Goal: Task Accomplishment & Management: Manage account settings

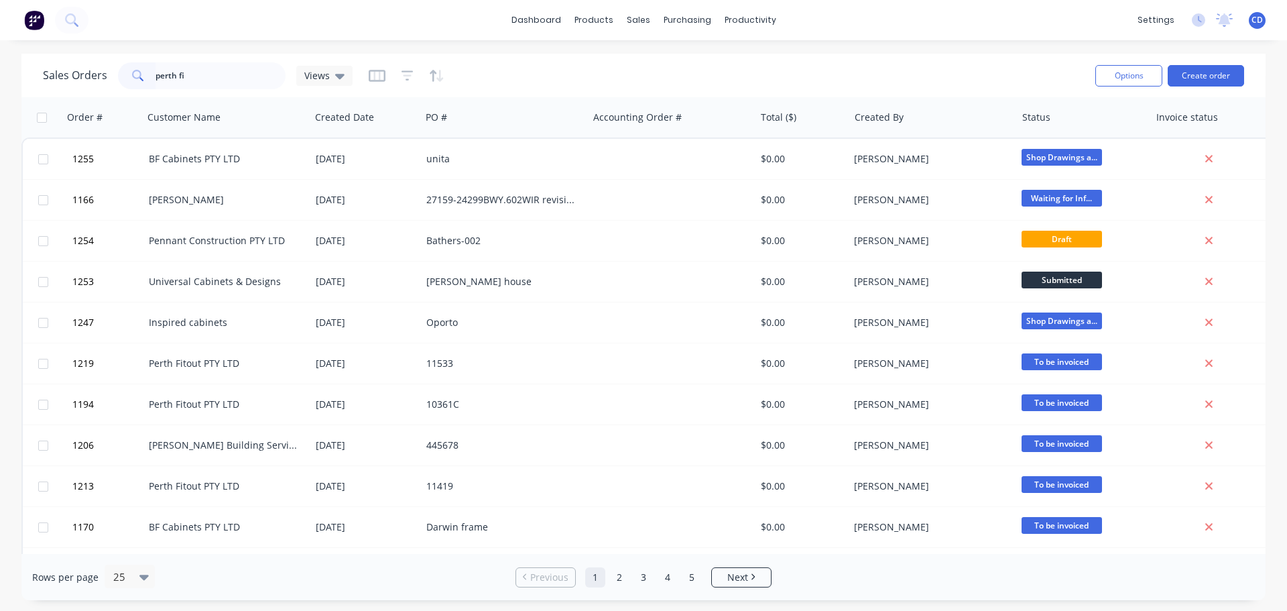
type input "perth fit"
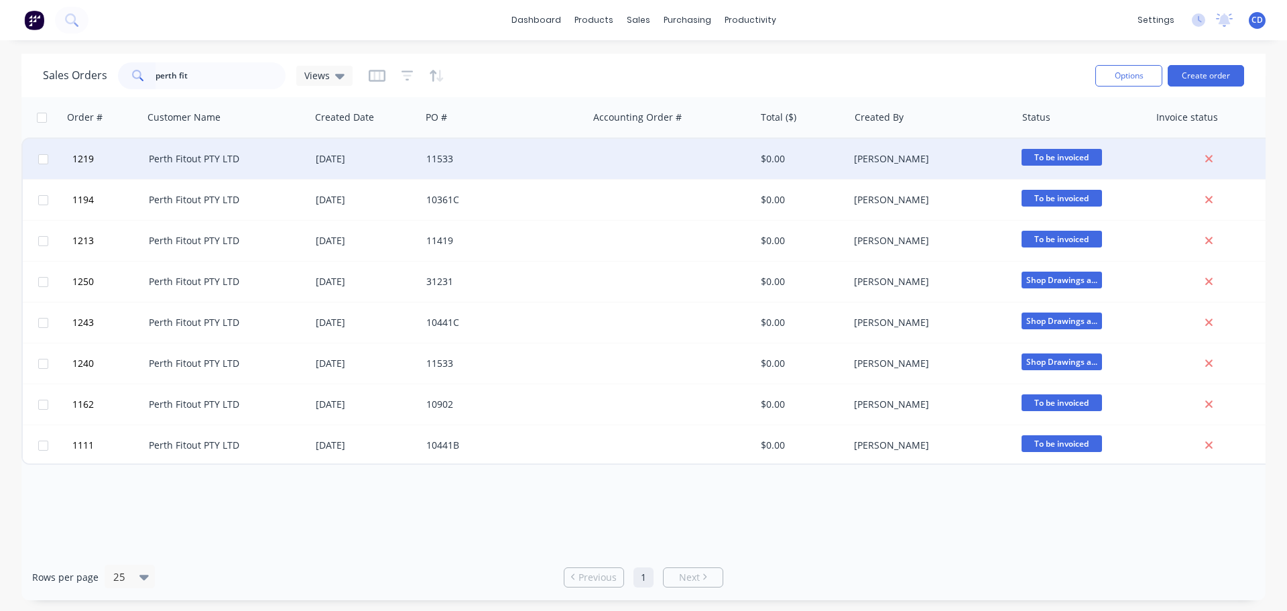
click at [361, 156] on div "[DATE]" at bounding box center [366, 158] width 100 height 13
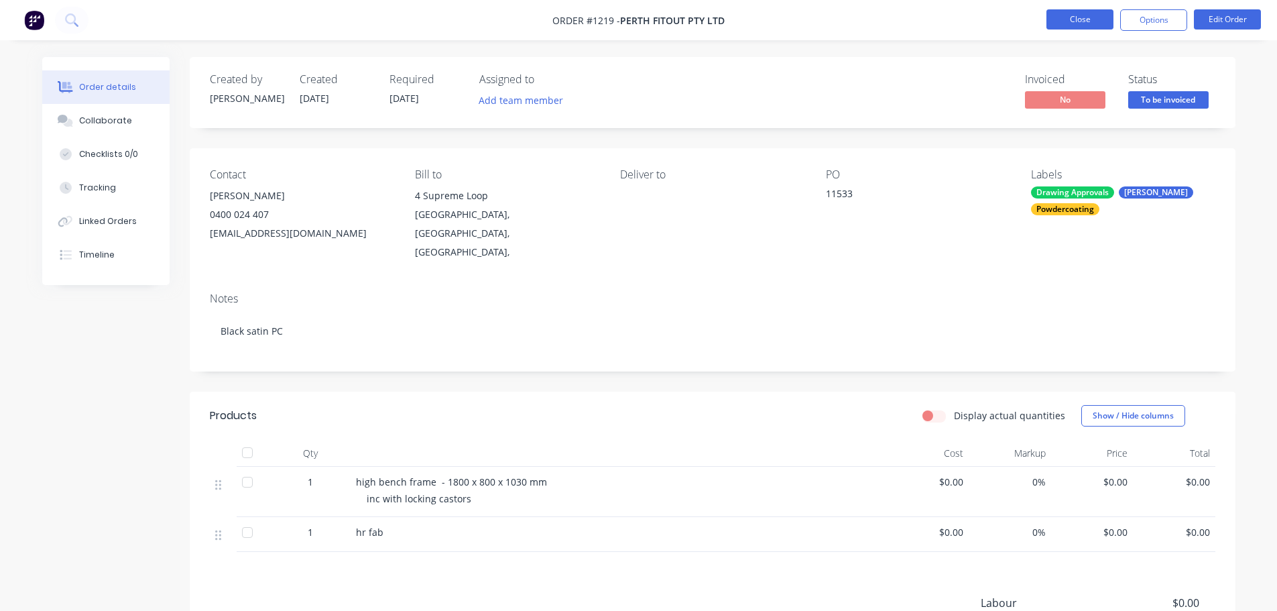
click at [1069, 18] on button "Close" at bounding box center [1079, 19] width 67 height 20
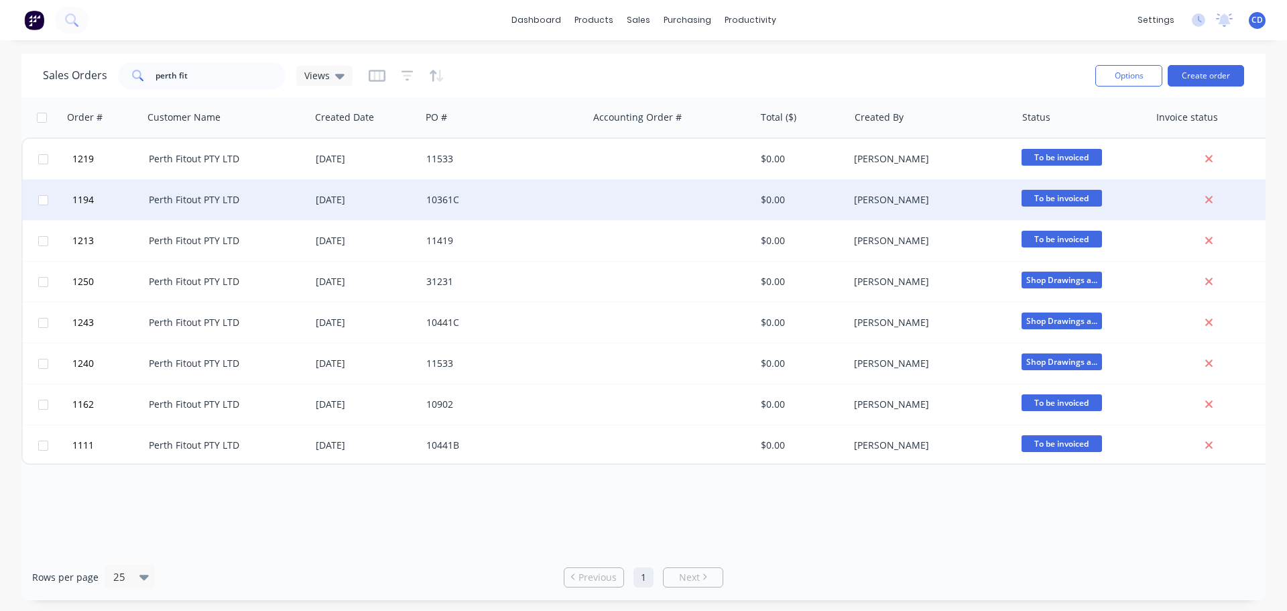
click at [306, 196] on div "Perth Fitout PTY LTD" at bounding box center [226, 200] width 167 height 40
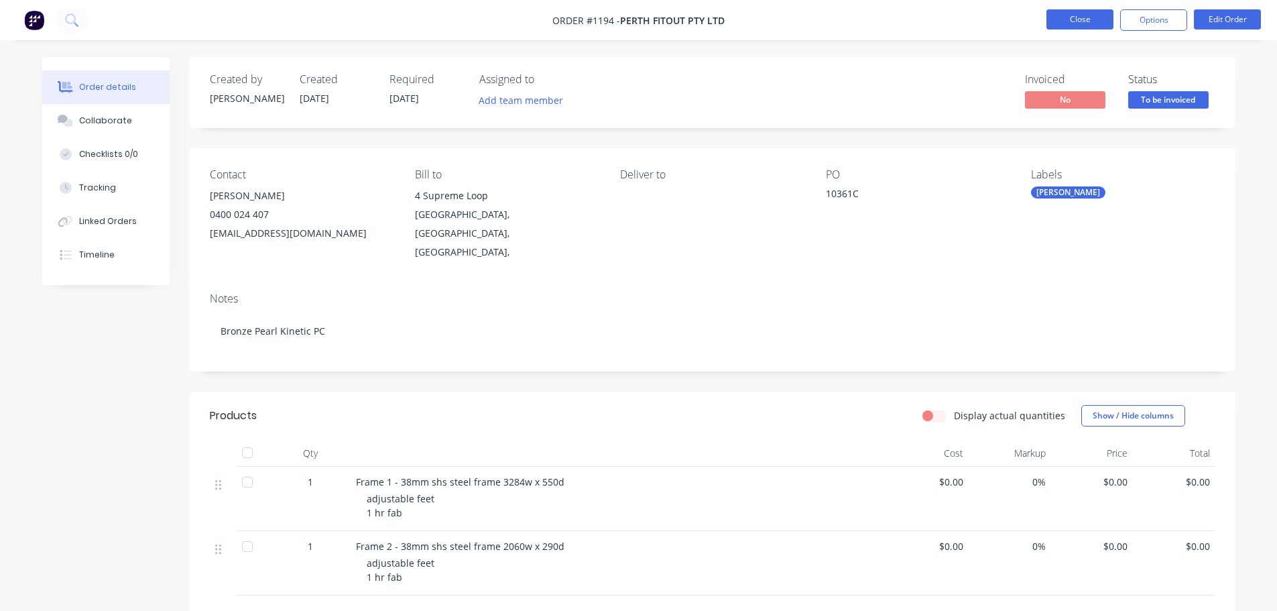
click at [1102, 13] on button "Close" at bounding box center [1079, 19] width 67 height 20
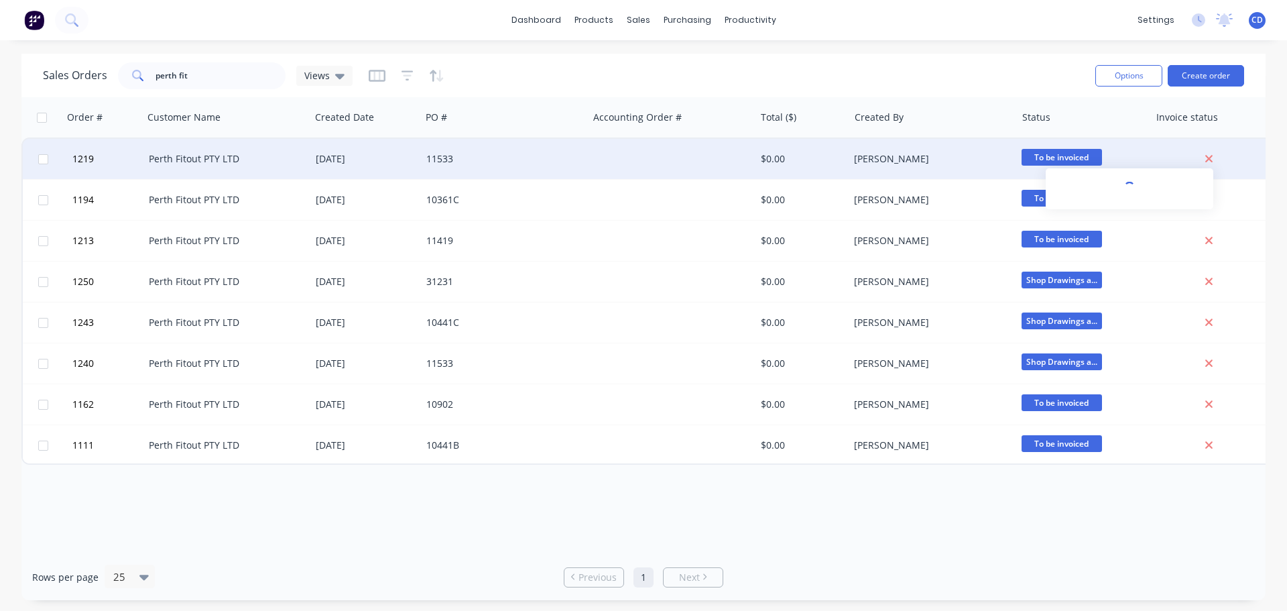
click at [1208, 153] on icon at bounding box center [1209, 159] width 9 height 12
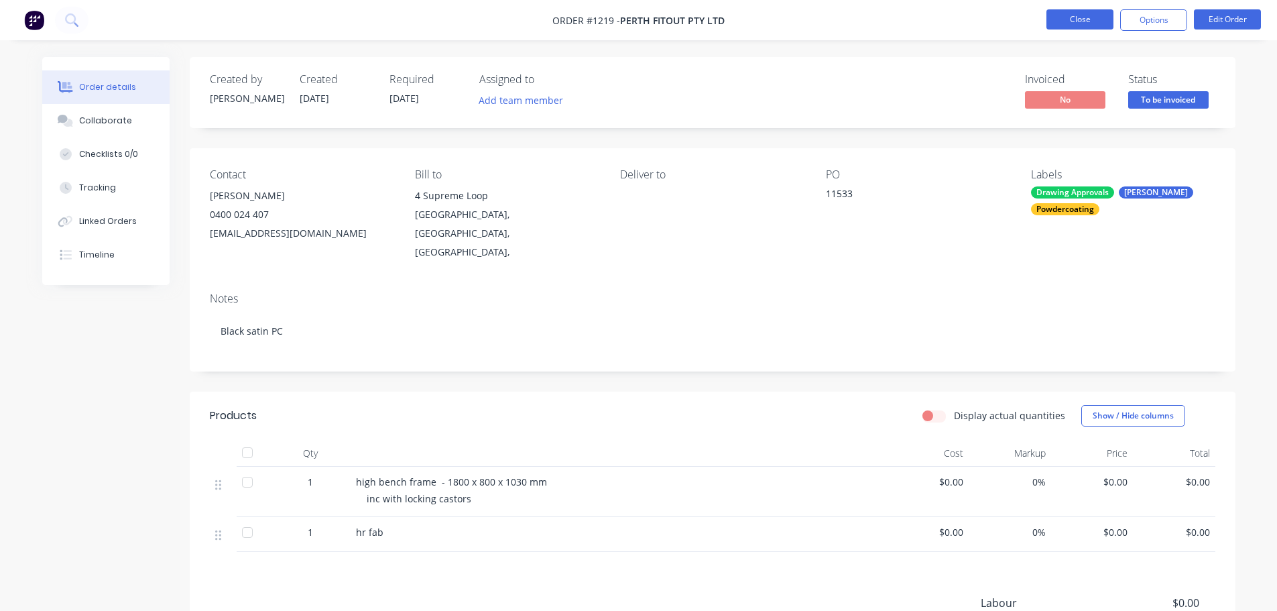
click at [1086, 21] on button "Close" at bounding box center [1079, 19] width 67 height 20
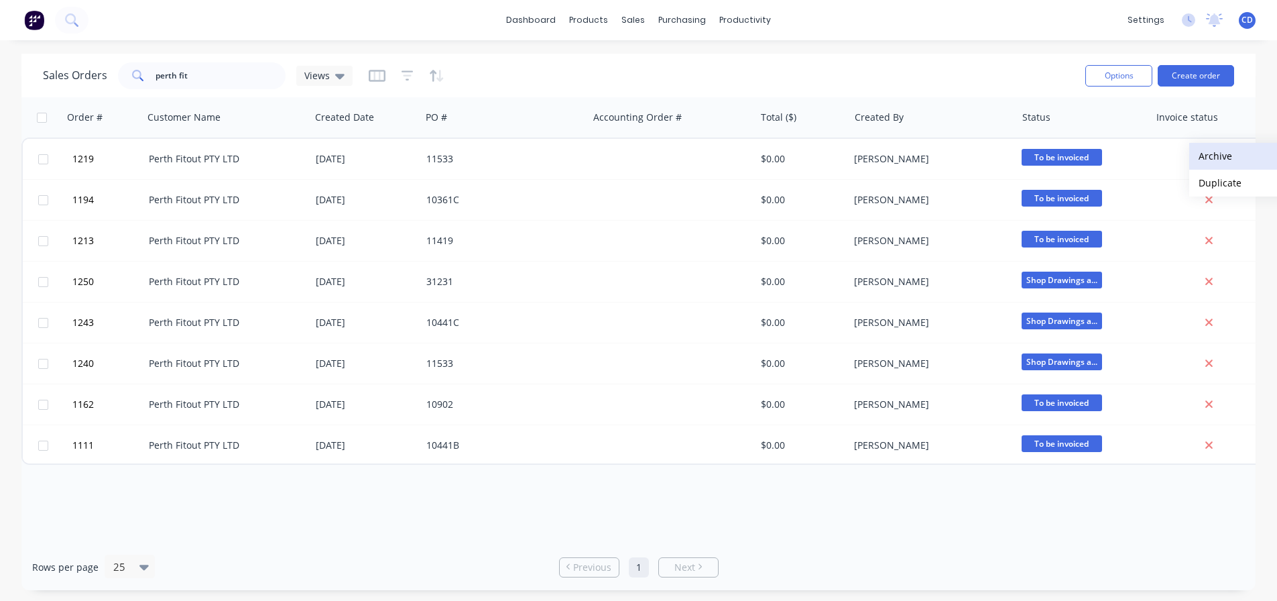
click at [1217, 159] on button "Archive" at bounding box center [1256, 156] width 134 height 27
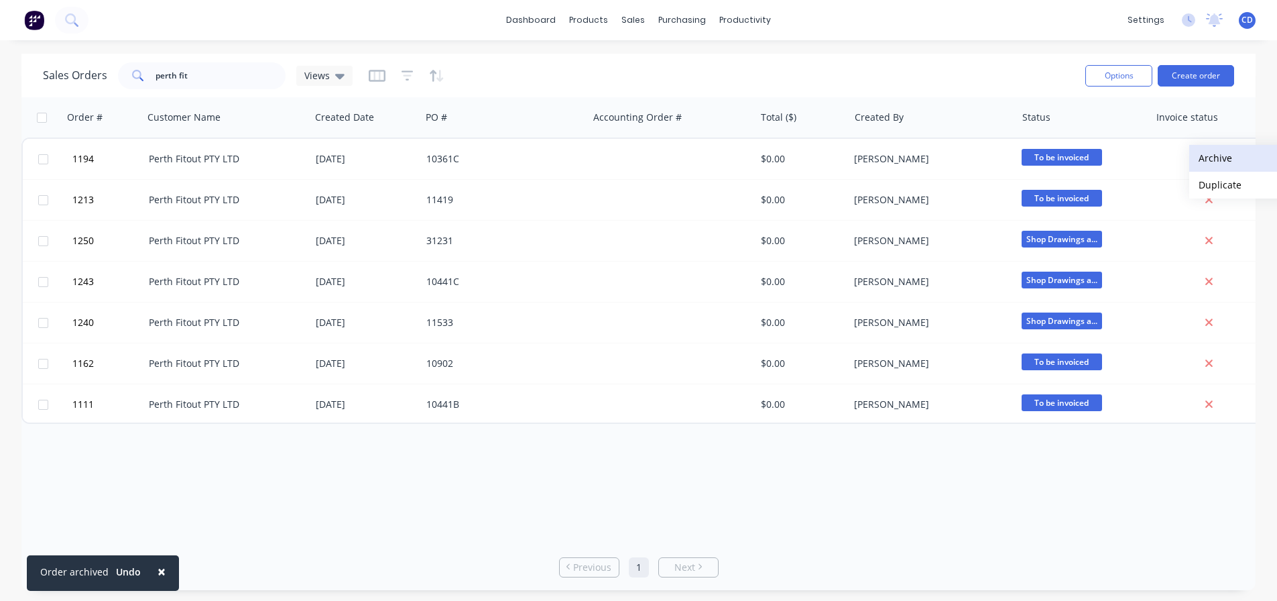
click at [1206, 162] on button "Archive" at bounding box center [1256, 158] width 134 height 27
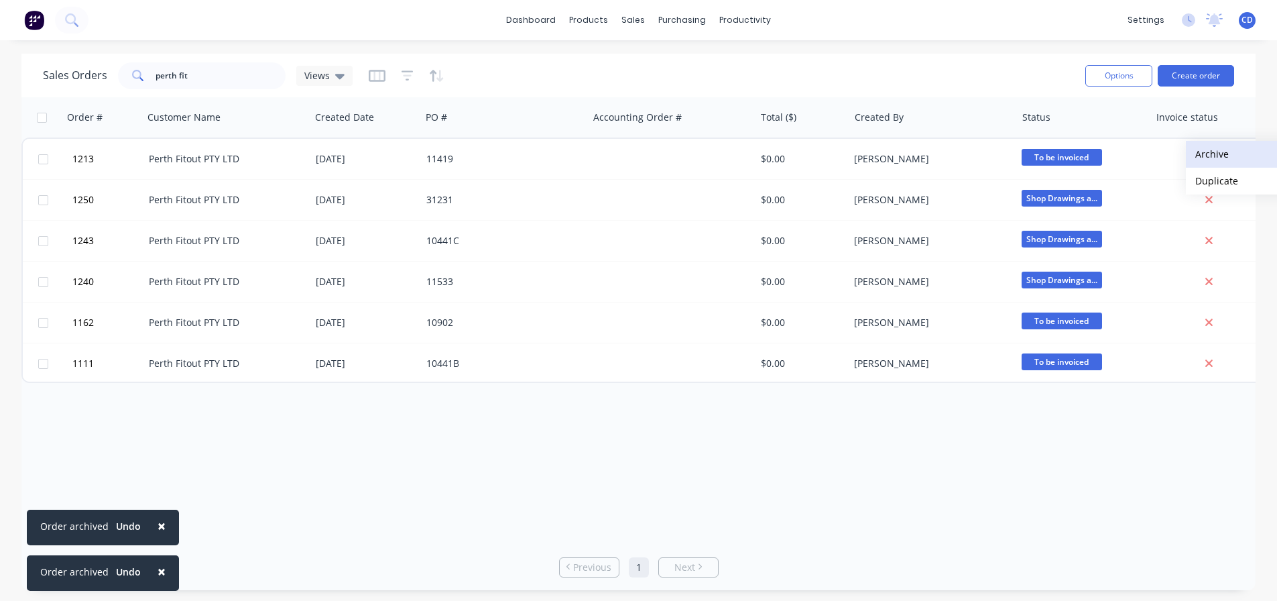
click at [1210, 153] on button "Archive" at bounding box center [1253, 154] width 134 height 27
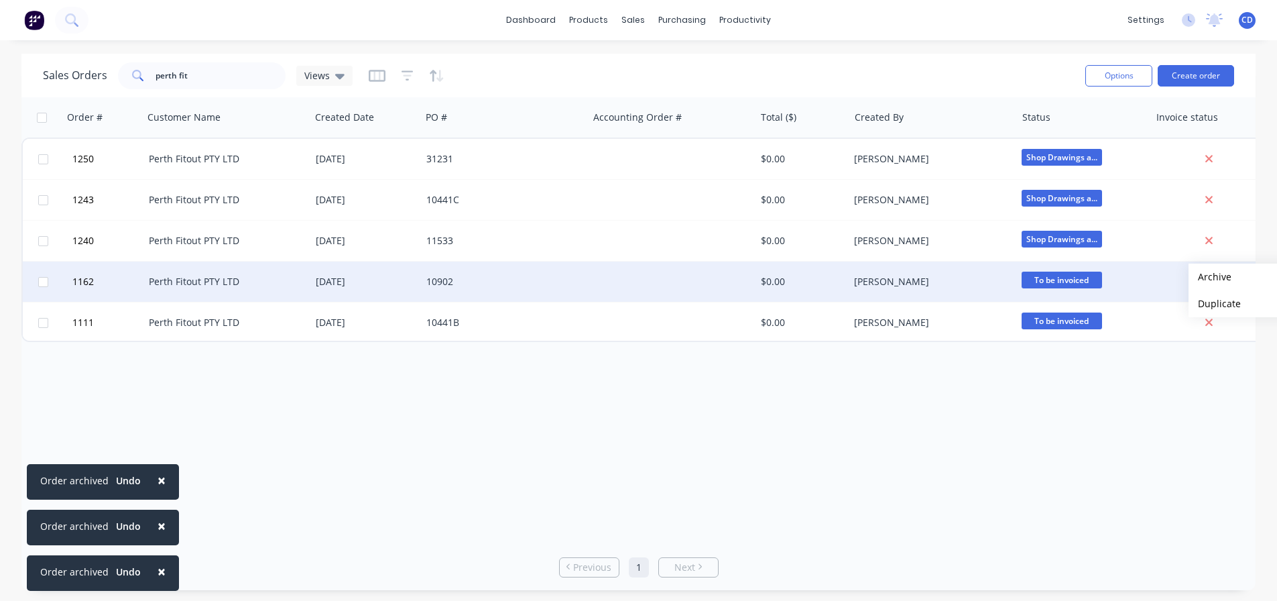
click at [1212, 276] on button "Archive" at bounding box center [1255, 276] width 134 height 27
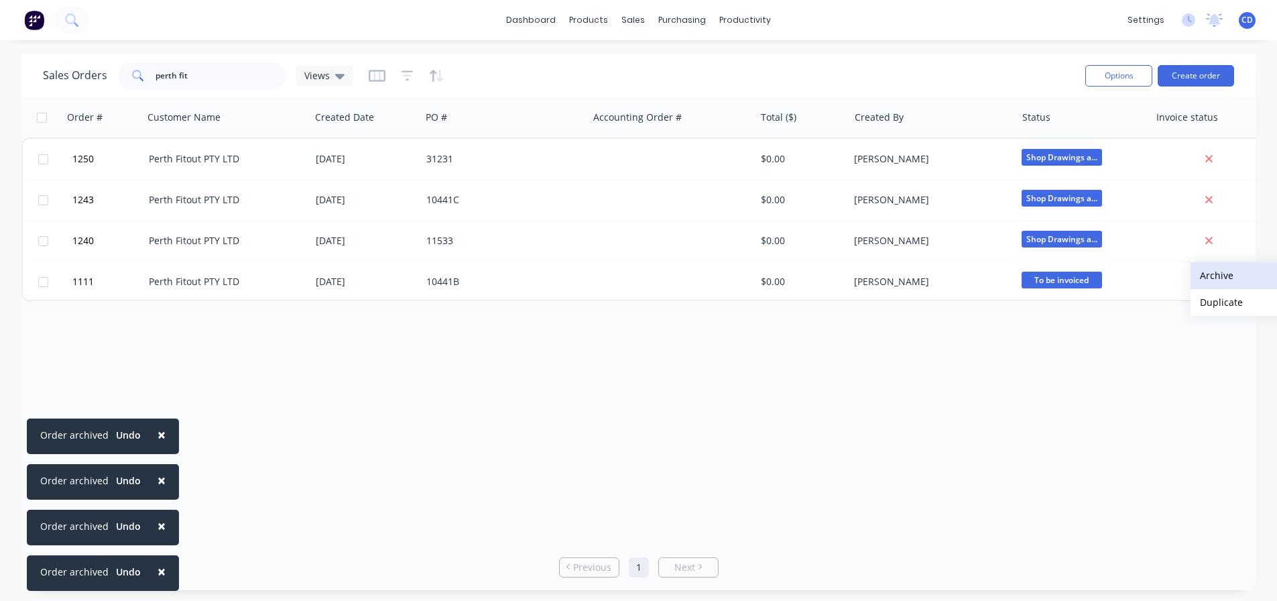
click at [1209, 273] on button "Archive" at bounding box center [1257, 275] width 134 height 27
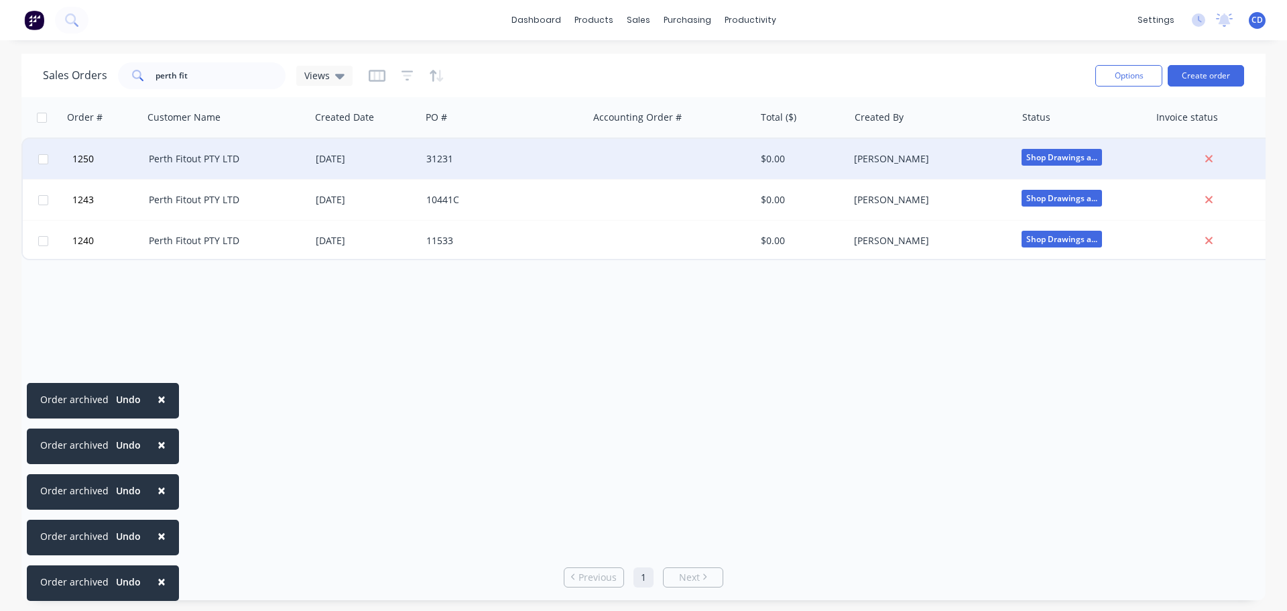
click at [408, 163] on div "[DATE]" at bounding box center [366, 158] width 100 height 13
